Goal: Navigation & Orientation: Find specific page/section

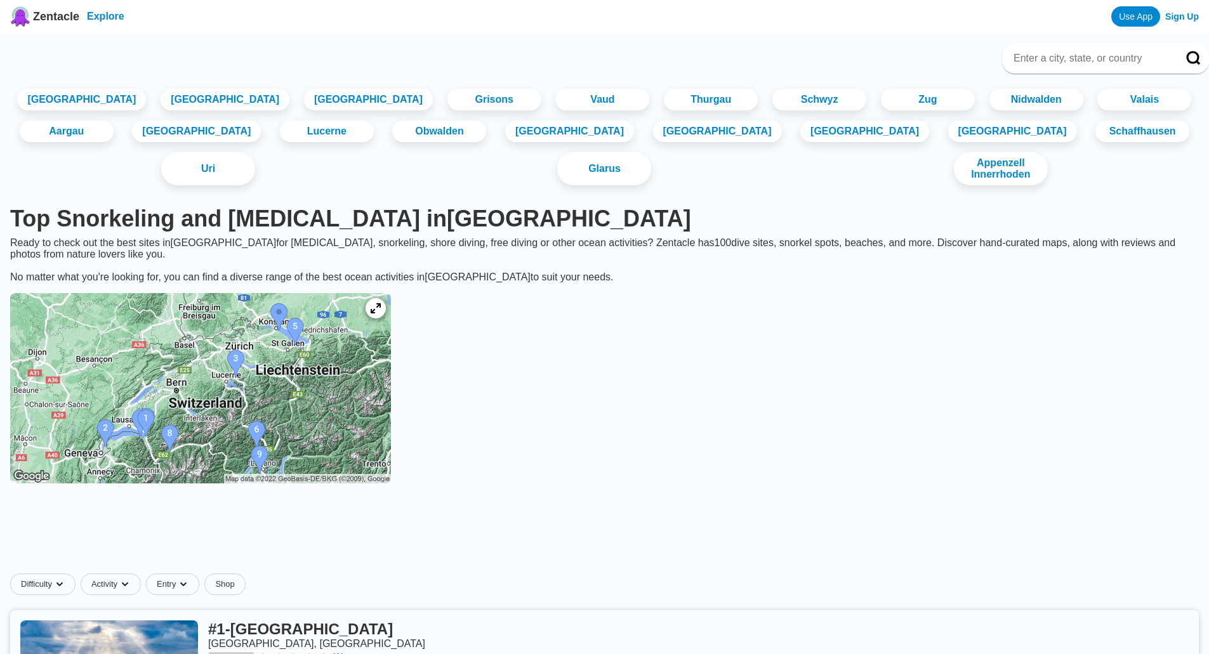
drag, startPoint x: 0, startPoint y: 0, endPoint x: 91, endPoint y: 19, distance: 93.4
click at [91, 19] on link "Explore" at bounding box center [105, 16] width 37 height 11
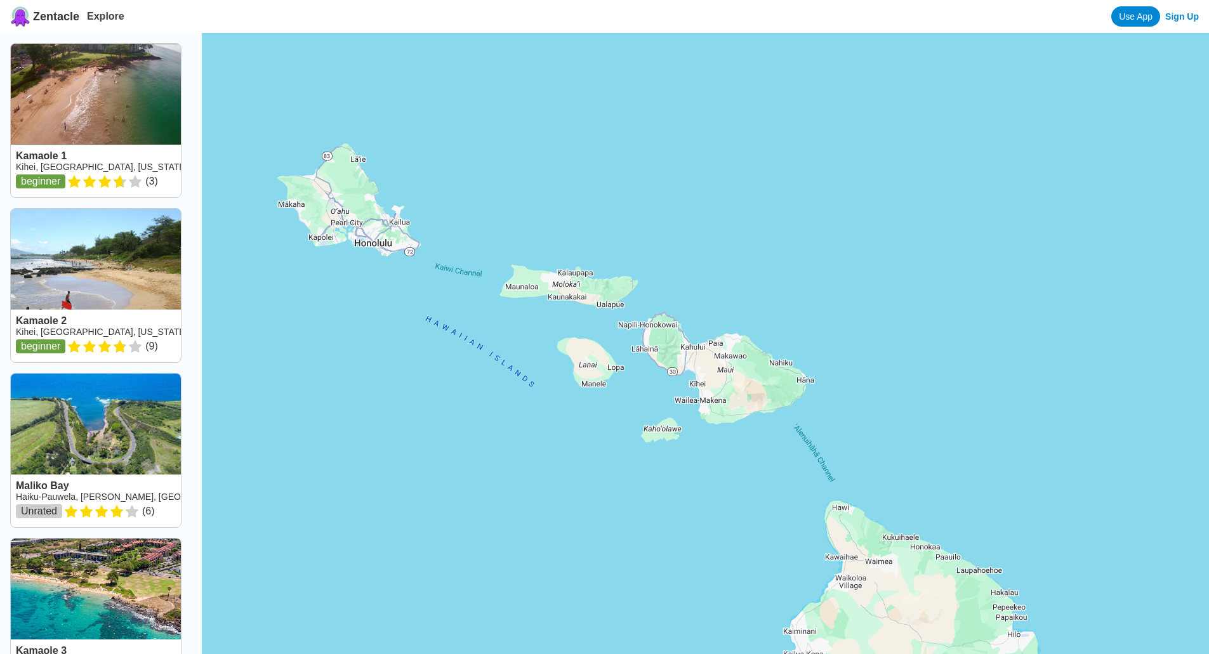
click at [54, 20] on span "Zentacle" at bounding box center [56, 16] width 46 height 13
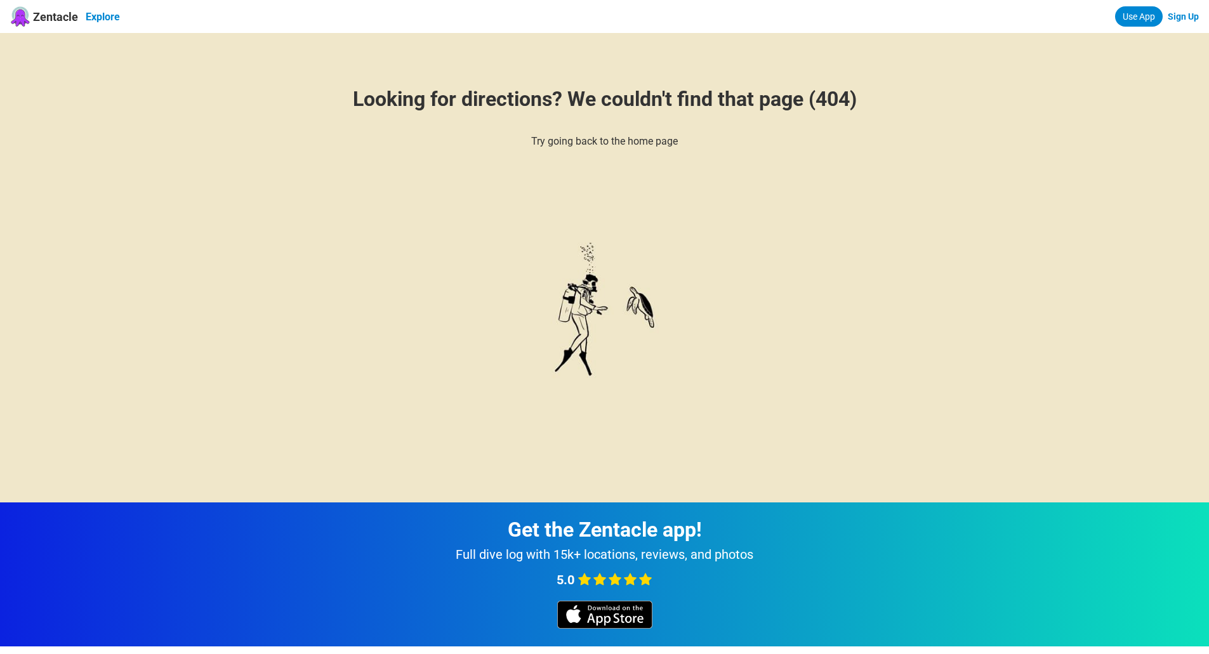
click at [90, 13] on link "Explore" at bounding box center [103, 17] width 34 height 12
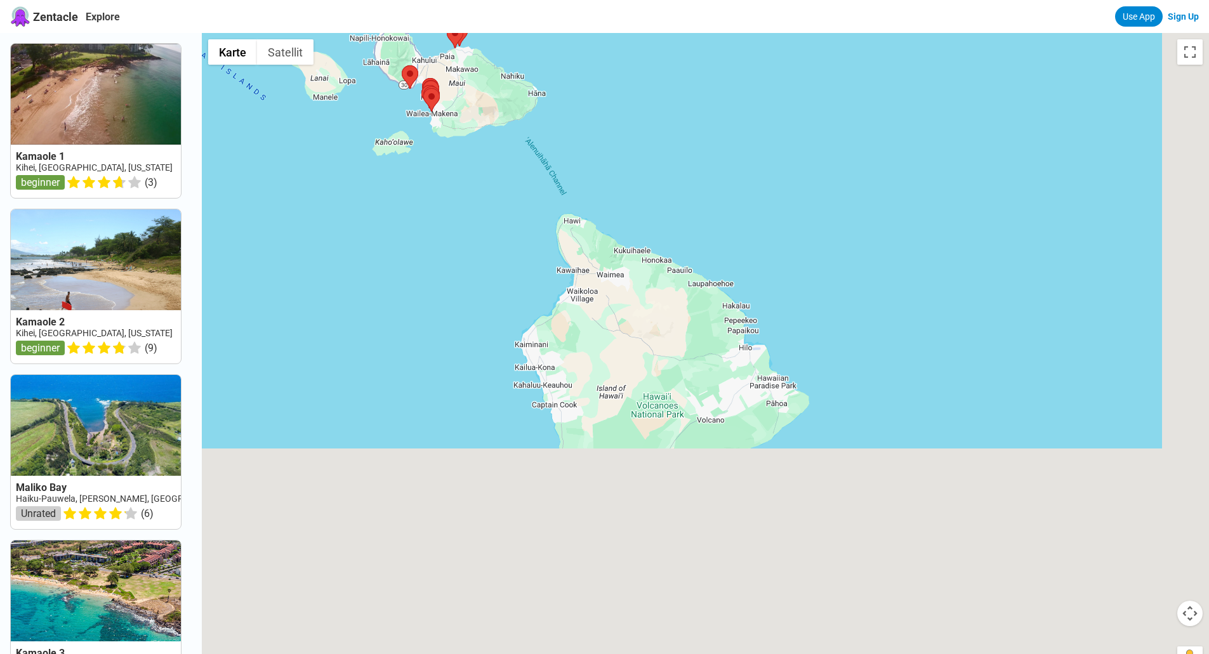
drag, startPoint x: 837, startPoint y: 481, endPoint x: 543, endPoint y: 139, distance: 450.6
click at [543, 139] on div at bounding box center [705, 360] width 1007 height 654
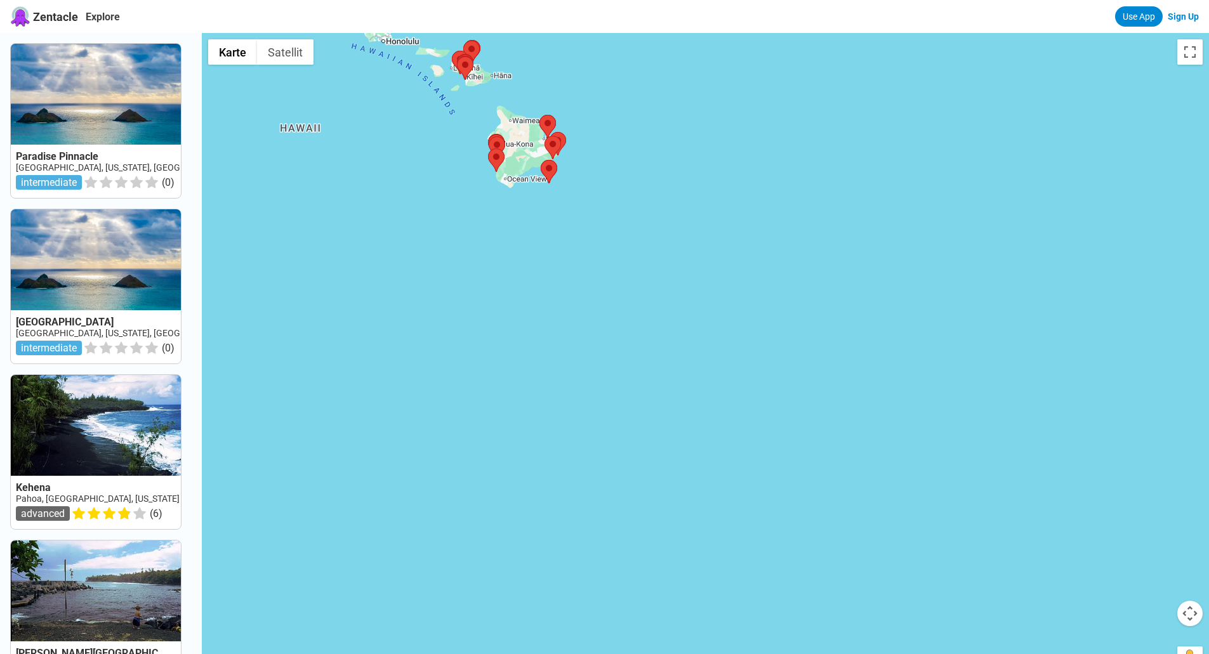
click at [430, 296] on div at bounding box center [705, 360] width 1007 height 654
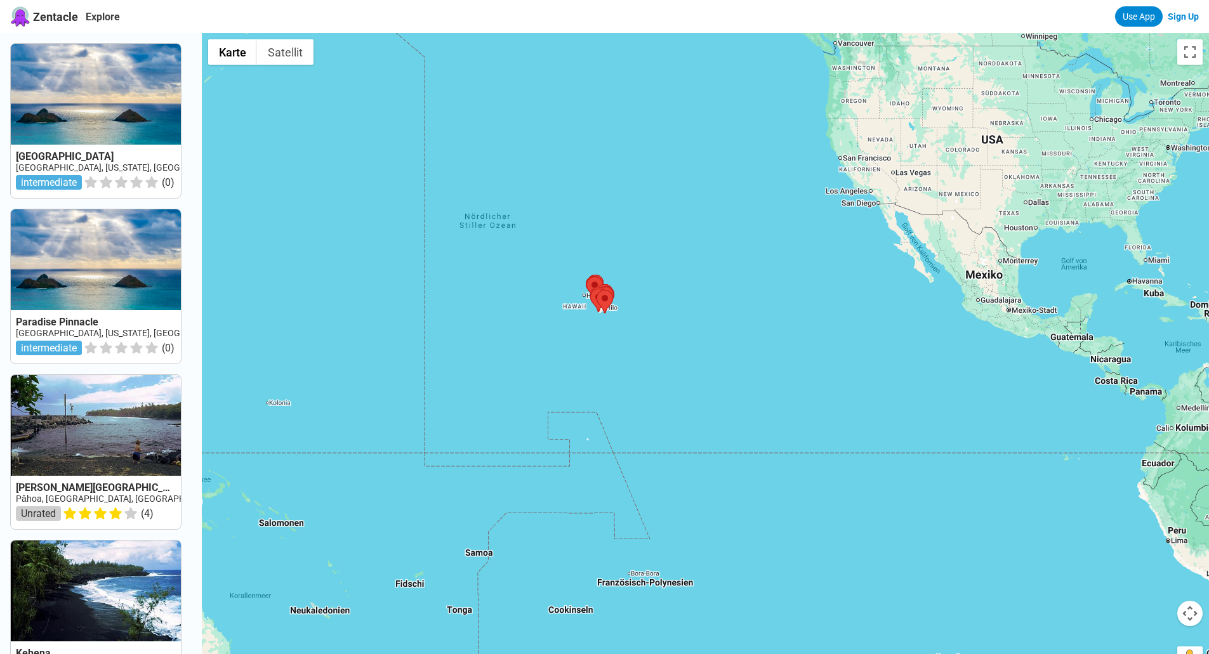
drag, startPoint x: 1075, startPoint y: 398, endPoint x: 621, endPoint y: 415, distance: 453.5
click at [621, 416] on div at bounding box center [705, 360] width 1007 height 654
